Goal: Find specific page/section: Find specific page/section

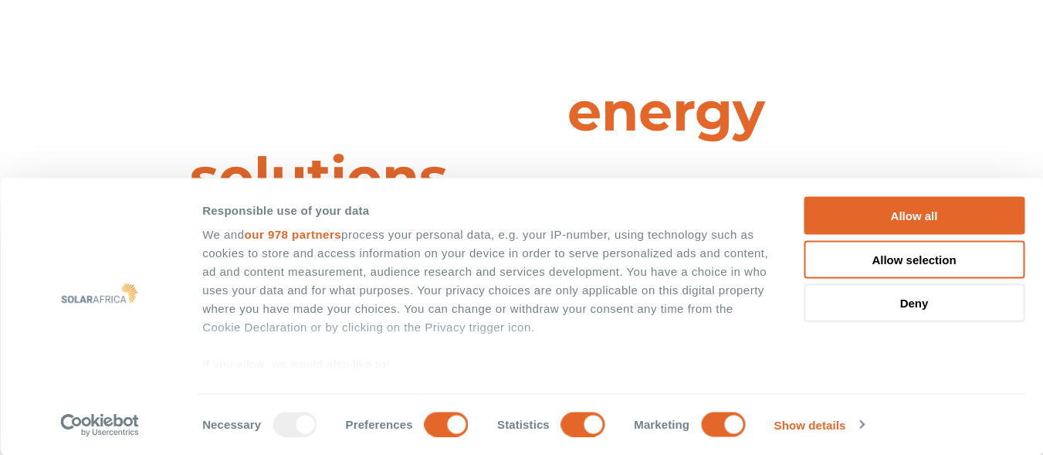
scroll to position [468, 0]
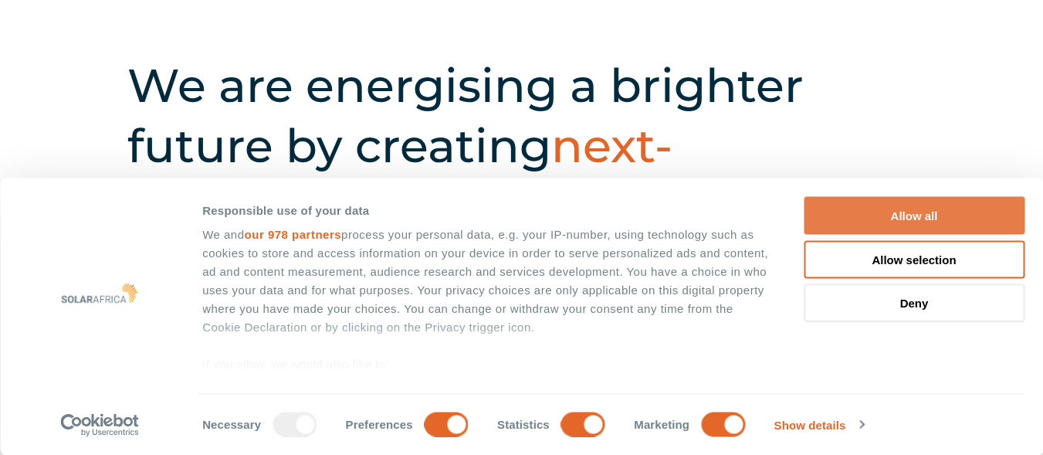
click at [966, 207] on button "Allow all" at bounding box center [913, 216] width 221 height 38
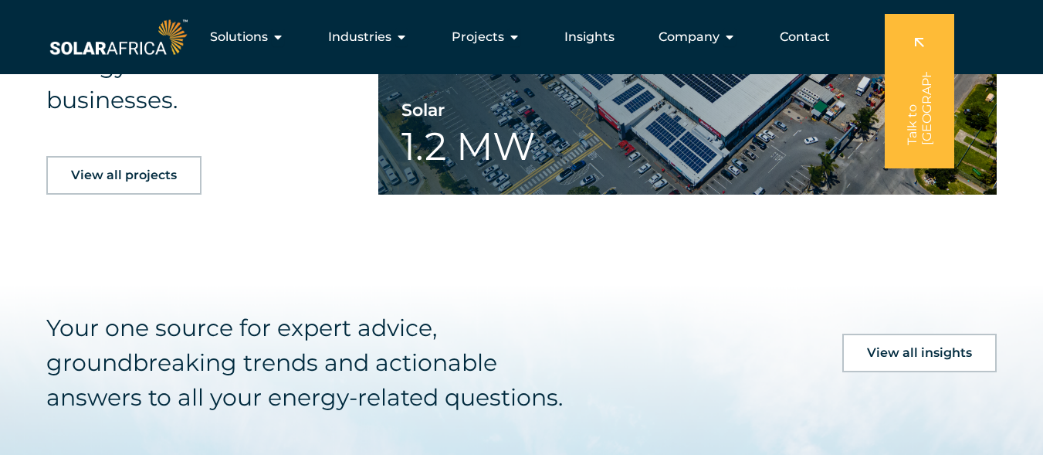
scroll to position [3423, 0]
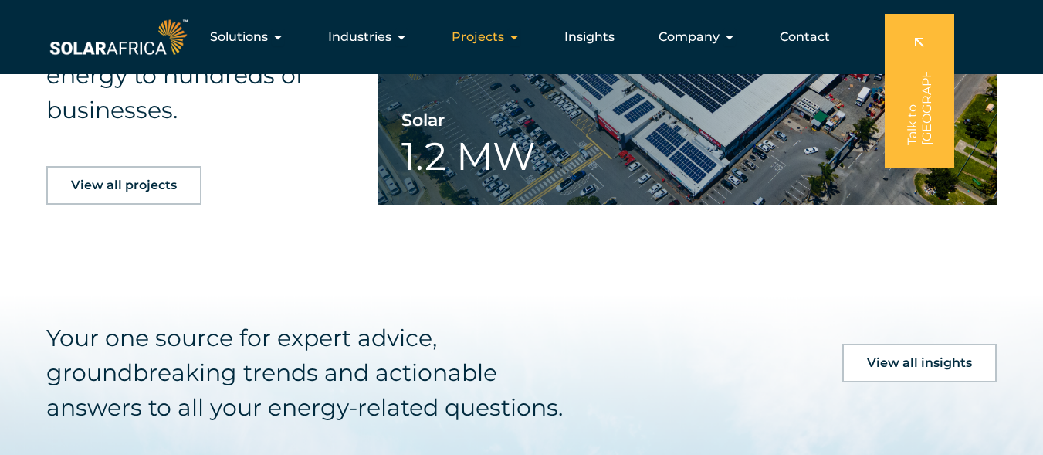
click at [515, 33] on icon "Menu" at bounding box center [514, 37] width 12 height 12
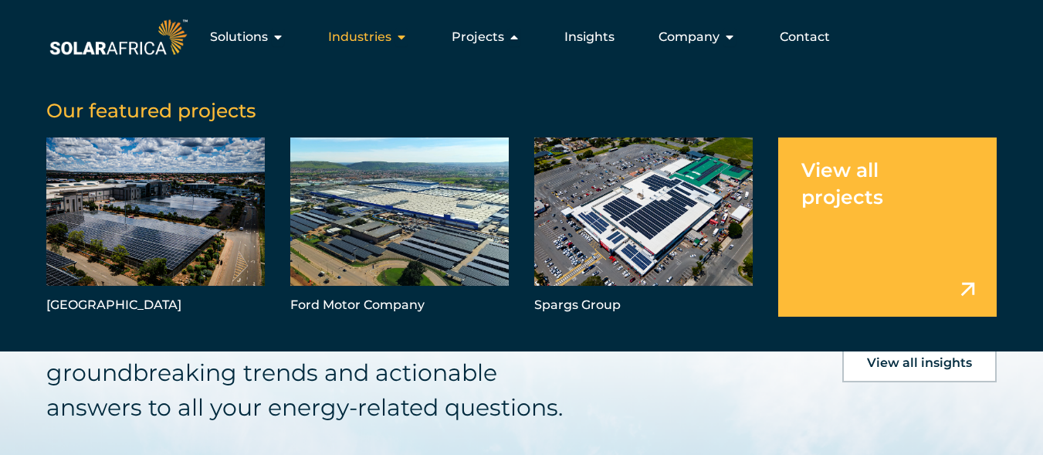
click at [407, 33] on icon "Menu" at bounding box center [401, 37] width 12 height 12
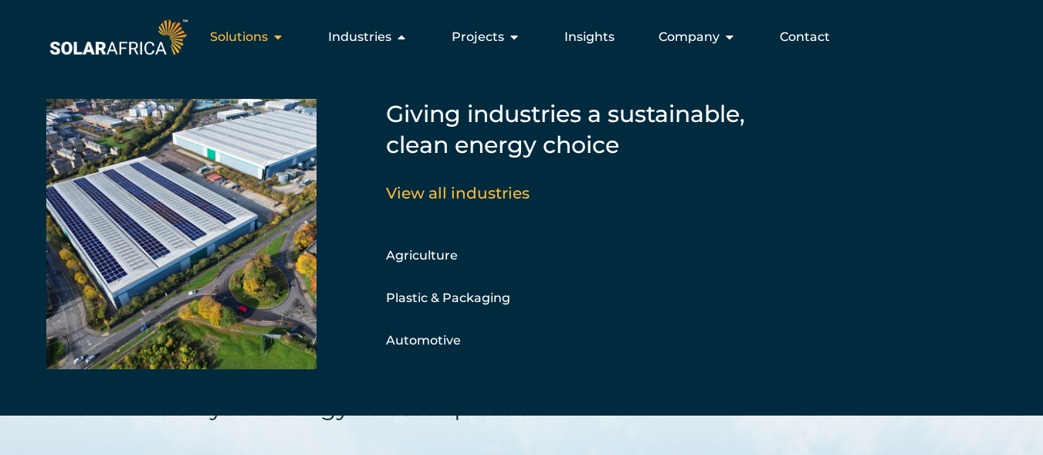
click at [283, 34] on icon "Menu" at bounding box center [278, 37] width 12 height 12
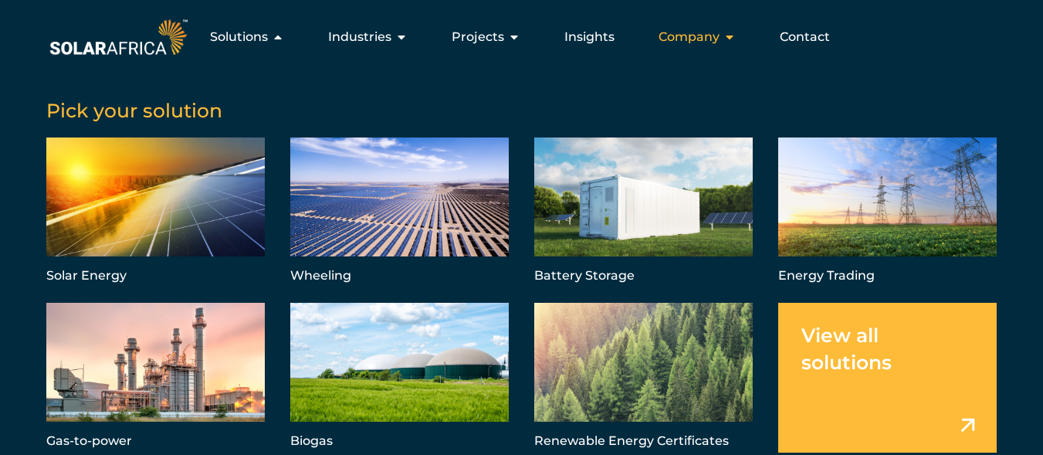
click at [733, 39] on icon "Menu" at bounding box center [729, 37] width 12 height 12
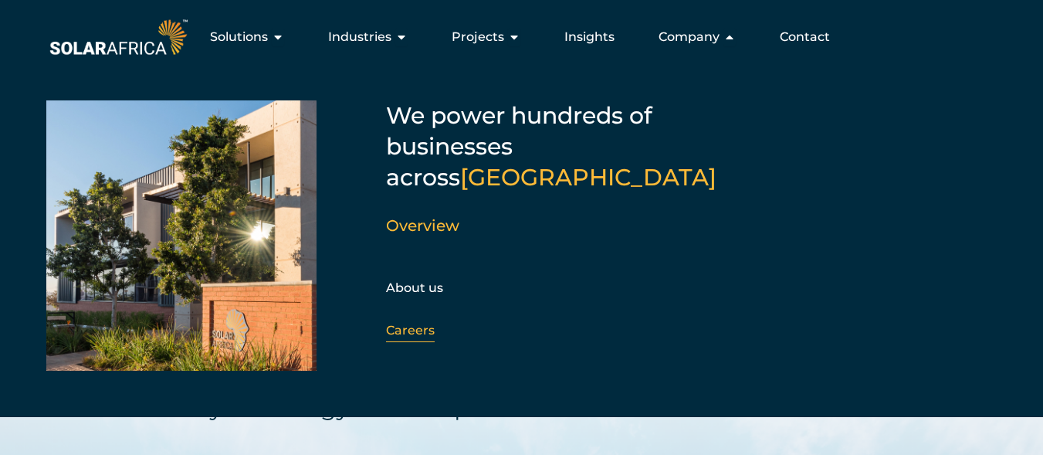
click at [411, 323] on link "Careers" at bounding box center [410, 330] width 49 height 15
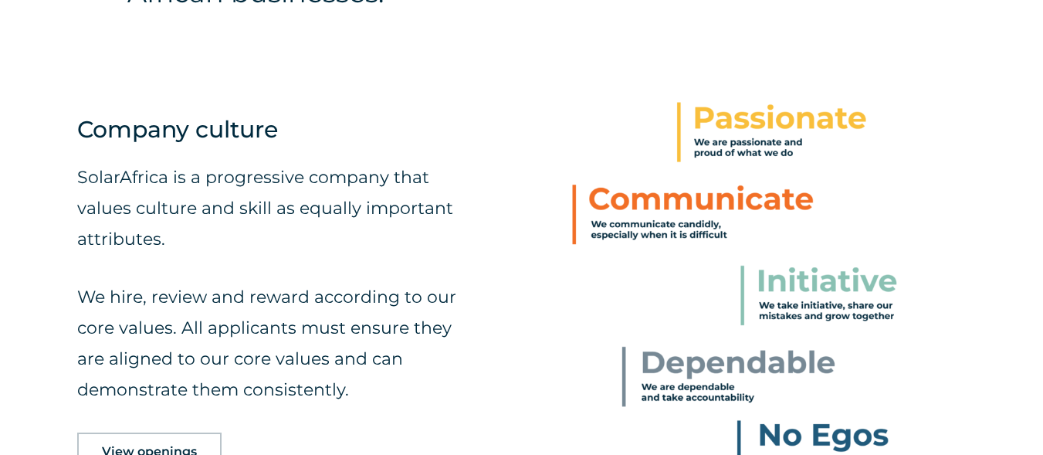
scroll to position [607, 0]
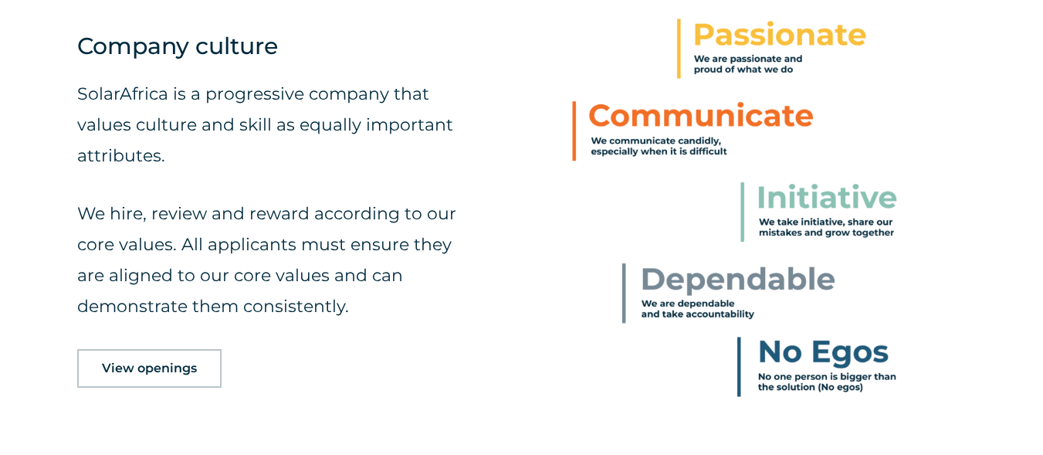
drag, startPoint x: 1045, startPoint y: 32, endPoint x: 1047, endPoint y: 103, distance: 70.3
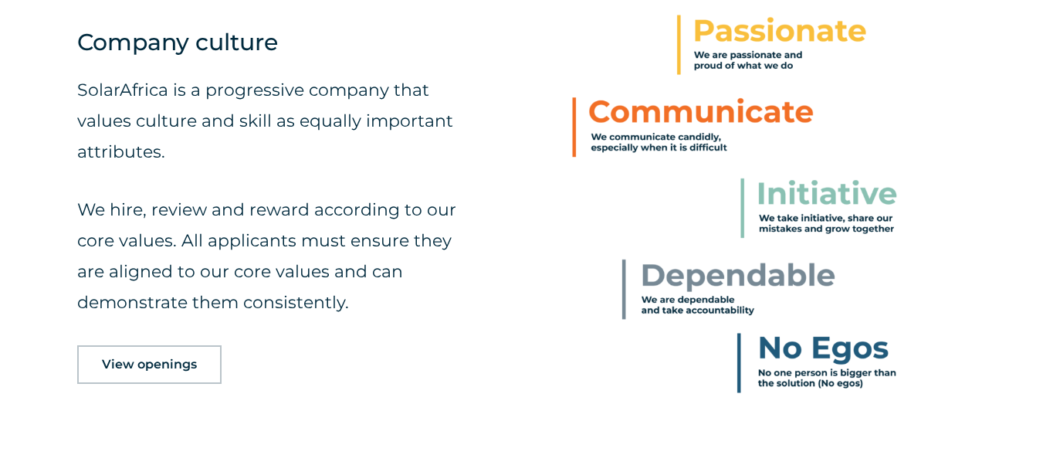
click at [163, 367] on span "View openings" at bounding box center [149, 364] width 95 height 12
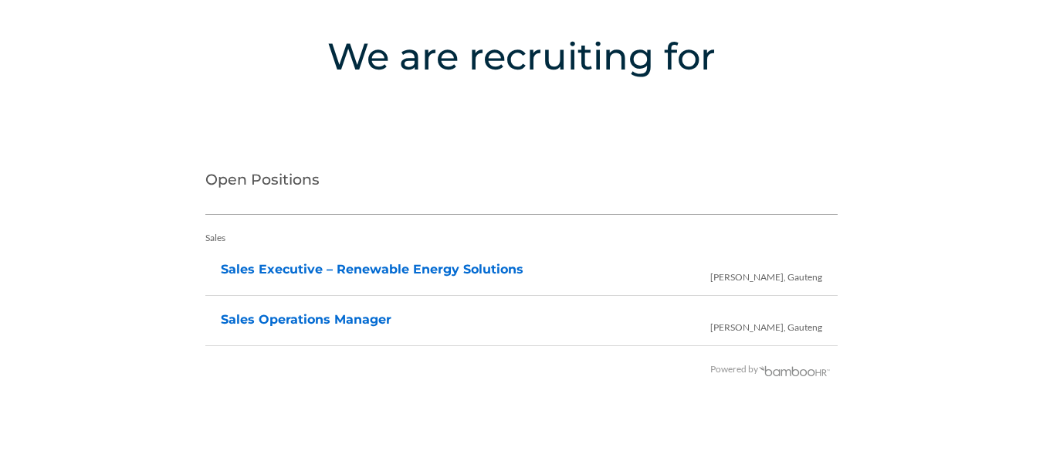
scroll to position [3116, 0]
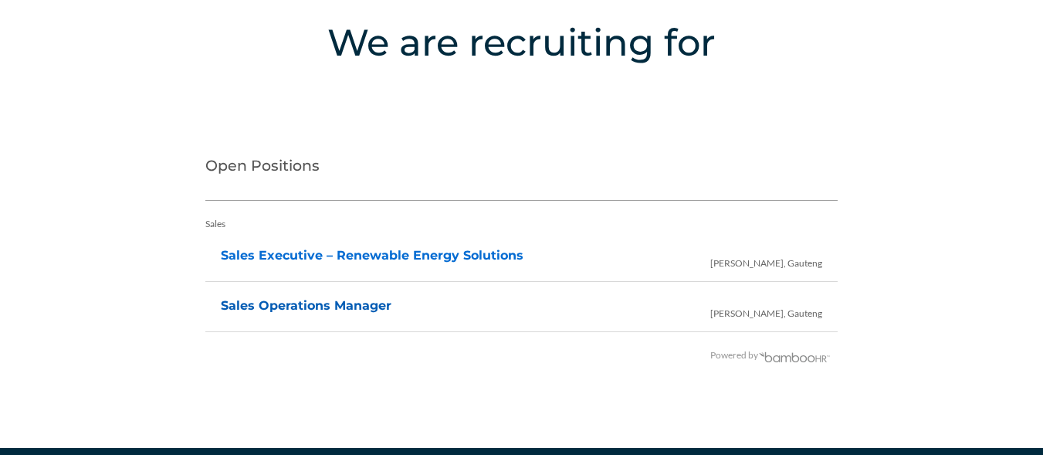
click at [271, 306] on link "Sales Operations Manager" at bounding box center [306, 305] width 171 height 15
